Goal: Task Accomplishment & Management: Use online tool/utility

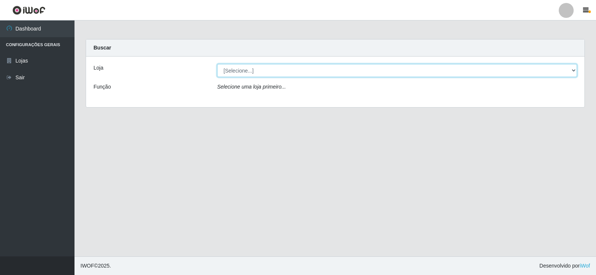
click at [279, 73] on select "[Selecione...] Rede Compras Supermercados - LOJA 2" at bounding box center [397, 70] width 360 height 13
select select "161"
click at [217, 64] on select "[Selecione...] Rede Compras Supermercados - LOJA 2" at bounding box center [397, 70] width 360 height 13
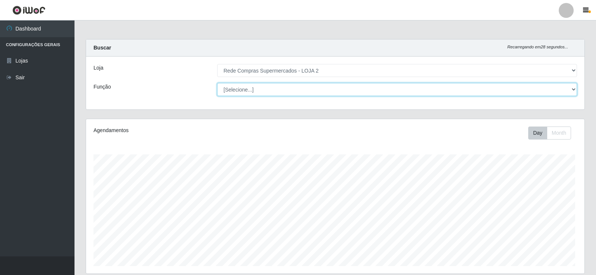
click at [319, 91] on select "[Selecione...] ASG ASG + ASG ++ Balconista Balconista + Balconista ++ Embalador…" at bounding box center [397, 89] width 360 height 13
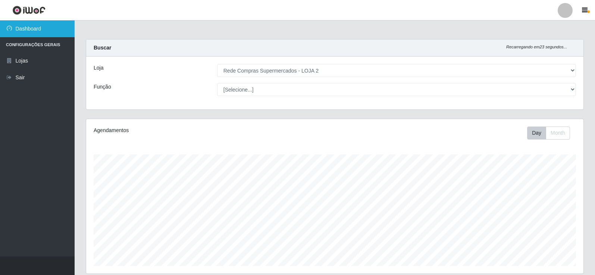
click at [40, 31] on link "Dashboard" at bounding box center [37, 29] width 75 height 17
click at [343, 97] on div "Loja [Selecione...] Rede Compras Supermercados - LOJA 2 Função [Selecione...] A…" at bounding box center [334, 83] width 497 height 53
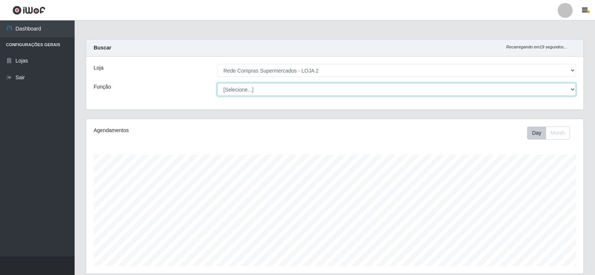
click at [330, 83] on select "[Selecione...] ASG ASG + ASG ++ Balconista Balconista + Balconista ++ Embalador…" at bounding box center [396, 89] width 359 height 13
click at [325, 86] on select "[Selecione...] ASG ASG + ASG ++ Balconista Balconista + Balconista ++ Embalador…" at bounding box center [396, 89] width 359 height 13
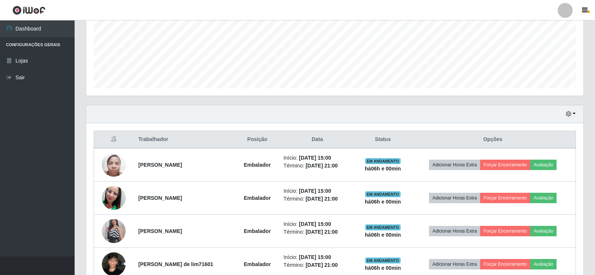
scroll to position [220, 0]
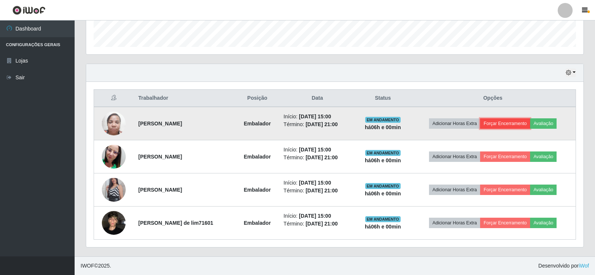
click at [504, 121] on button "Forçar Encerramento" at bounding box center [505, 124] width 50 height 10
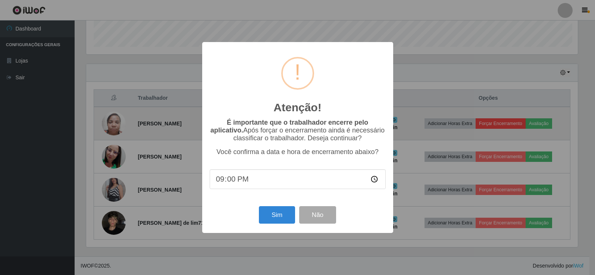
scroll to position [155, 493]
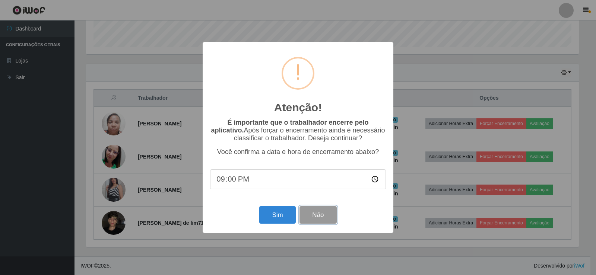
click at [323, 219] on button "Não" at bounding box center [318, 215] width 37 height 18
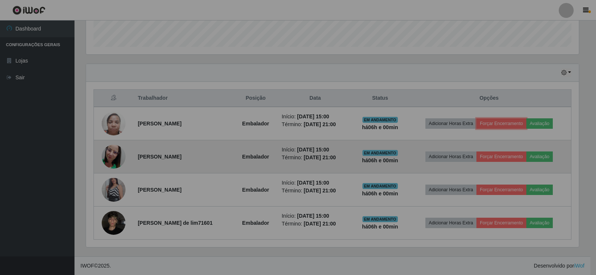
scroll to position [155, 497]
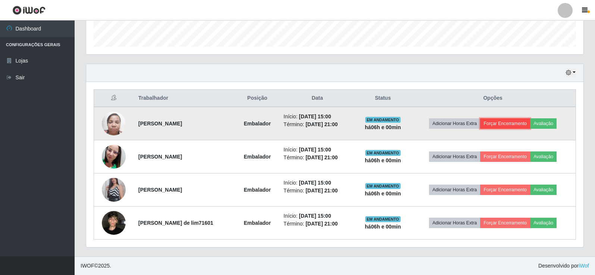
click at [526, 124] on button "Forçar Encerramento" at bounding box center [505, 124] width 50 height 10
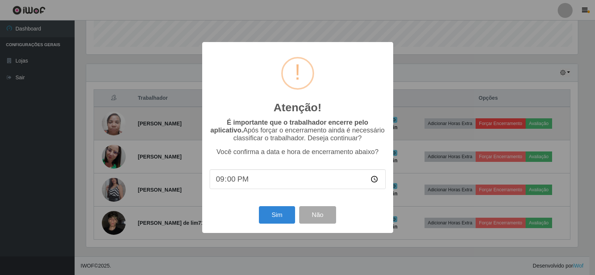
scroll to position [155, 493]
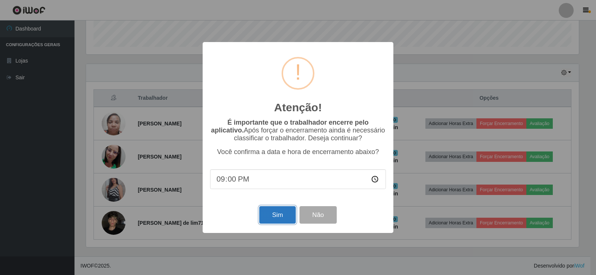
click at [277, 222] on button "Sim" at bounding box center [277, 215] width 36 height 18
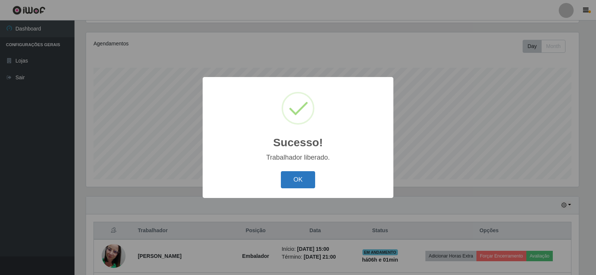
click at [297, 186] on button "OK" at bounding box center [298, 180] width 35 height 18
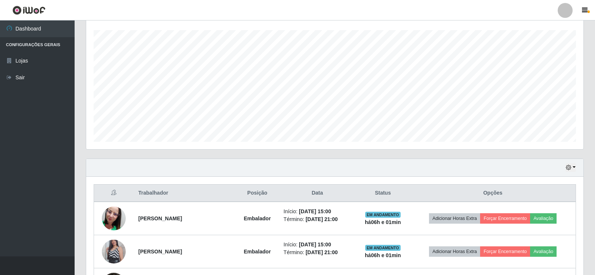
scroll to position [161, 0]
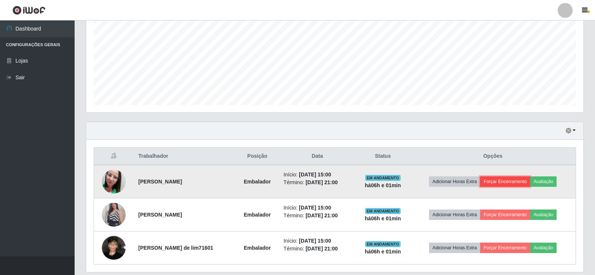
click at [500, 182] on button "Forçar Encerramento" at bounding box center [505, 182] width 50 height 10
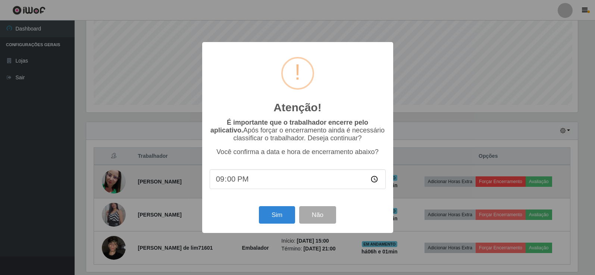
scroll to position [155, 493]
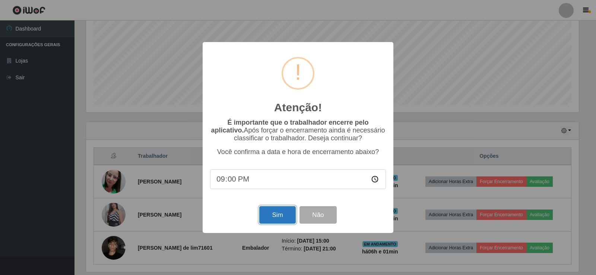
click at [284, 215] on button "Sim" at bounding box center [277, 215] width 36 height 18
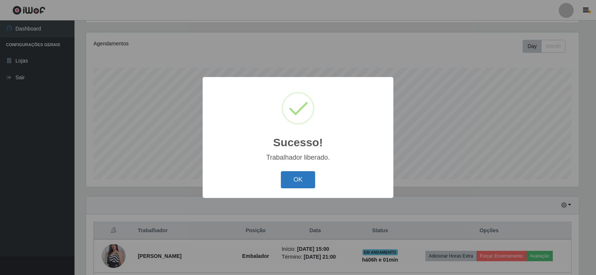
click at [305, 185] on button "OK" at bounding box center [298, 180] width 35 height 18
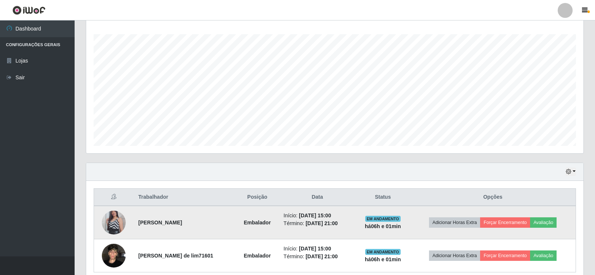
scroll to position [153, 0]
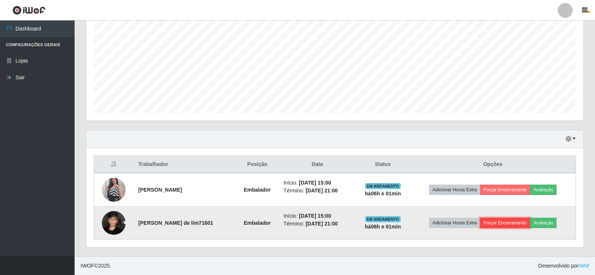
click at [502, 219] on button "Forçar Encerramento" at bounding box center [505, 223] width 50 height 10
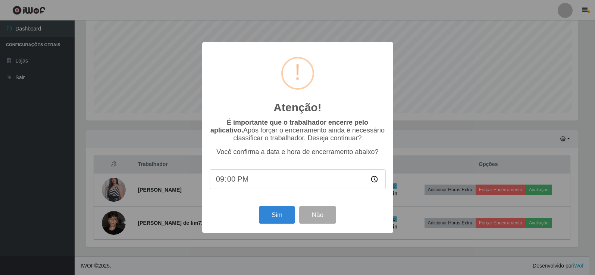
scroll to position [0, 0]
click at [281, 220] on button "Sim" at bounding box center [277, 215] width 36 height 18
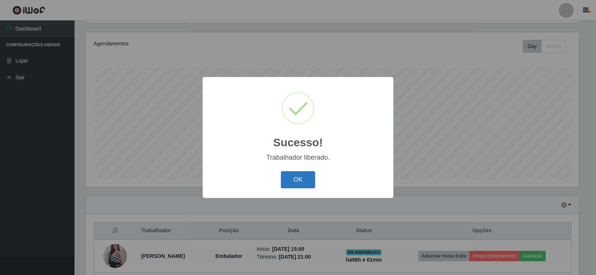
click at [304, 173] on button "OK" at bounding box center [298, 180] width 35 height 18
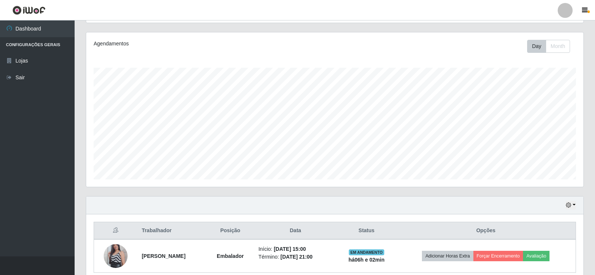
scroll to position [120, 0]
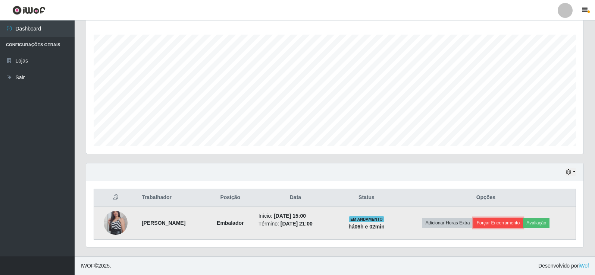
click at [504, 225] on button "Forçar Encerramento" at bounding box center [498, 223] width 50 height 10
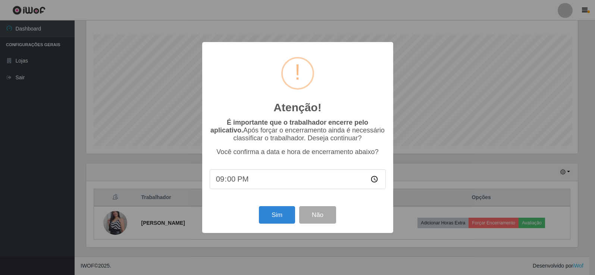
scroll to position [155, 493]
click at [284, 220] on button "Sim" at bounding box center [277, 215] width 36 height 18
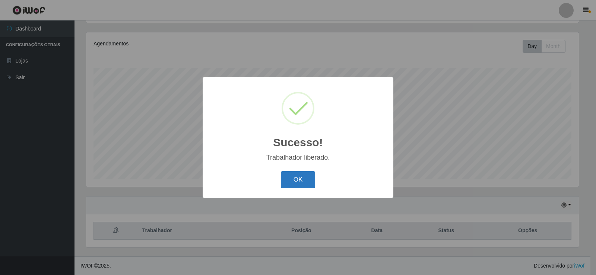
click at [298, 178] on button "OK" at bounding box center [298, 180] width 35 height 18
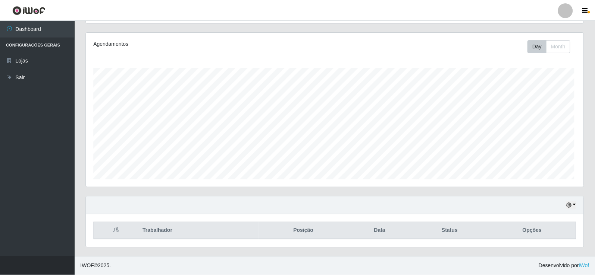
scroll to position [155, 497]
